Goal: Check status: Check status

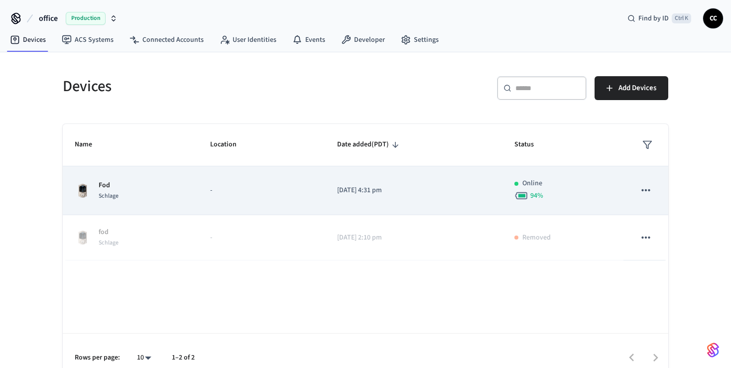
click at [194, 199] on td "Fod Schlage" at bounding box center [131, 190] width 136 height 49
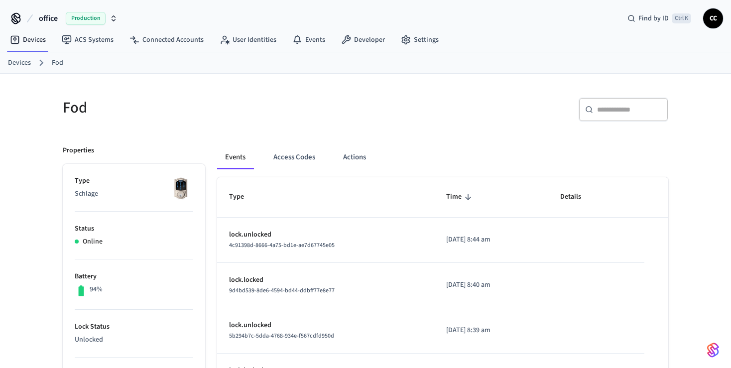
click at [212, 109] on h5 "Fod" at bounding box center [211, 108] width 297 height 20
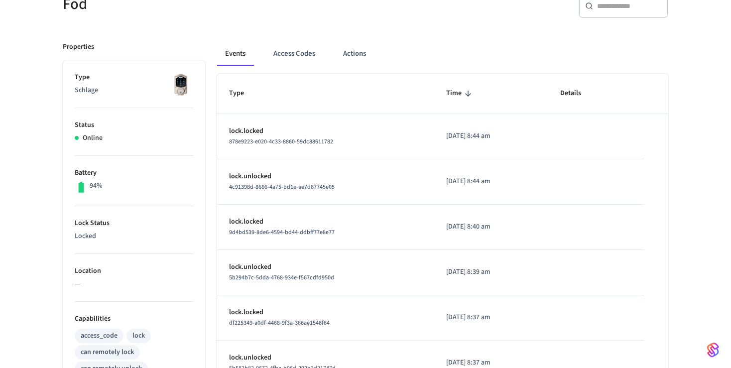
scroll to position [105, 0]
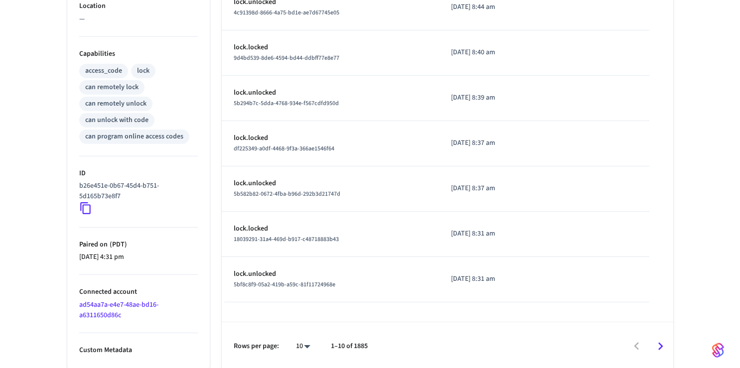
scroll to position [369, 0]
click at [306, 346] on body "office Production Find by ID Ctrl K CC Devices ACS Systems Connected Accounts U…" at bounding box center [365, 0] width 731 height 739
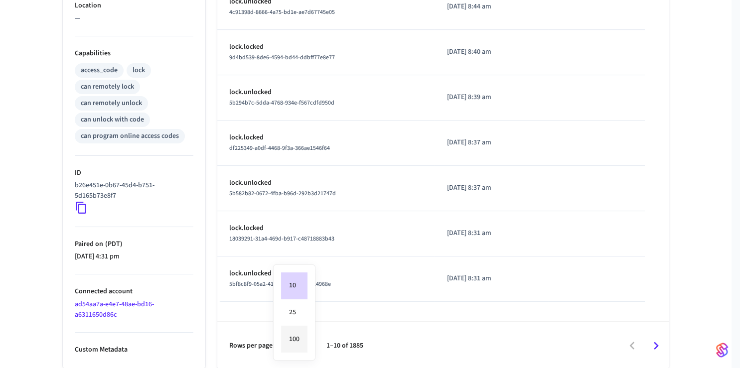
click at [298, 337] on li "100" at bounding box center [294, 339] width 26 height 26
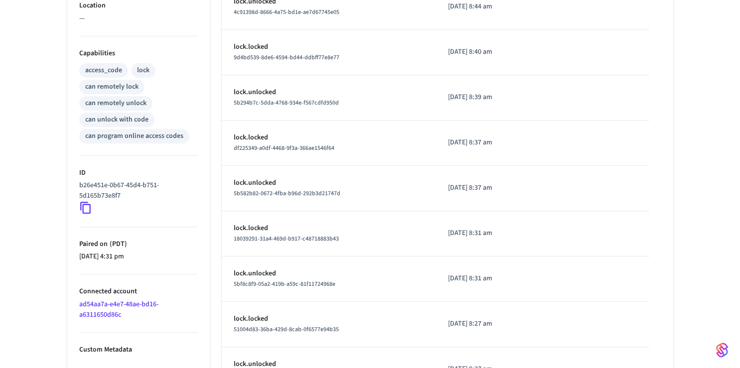
type input "***"
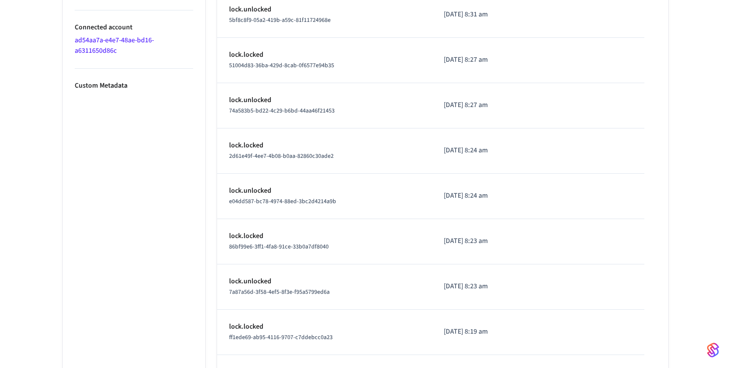
scroll to position [686, 0]
